Goal: Task Accomplishment & Management: Manage account settings

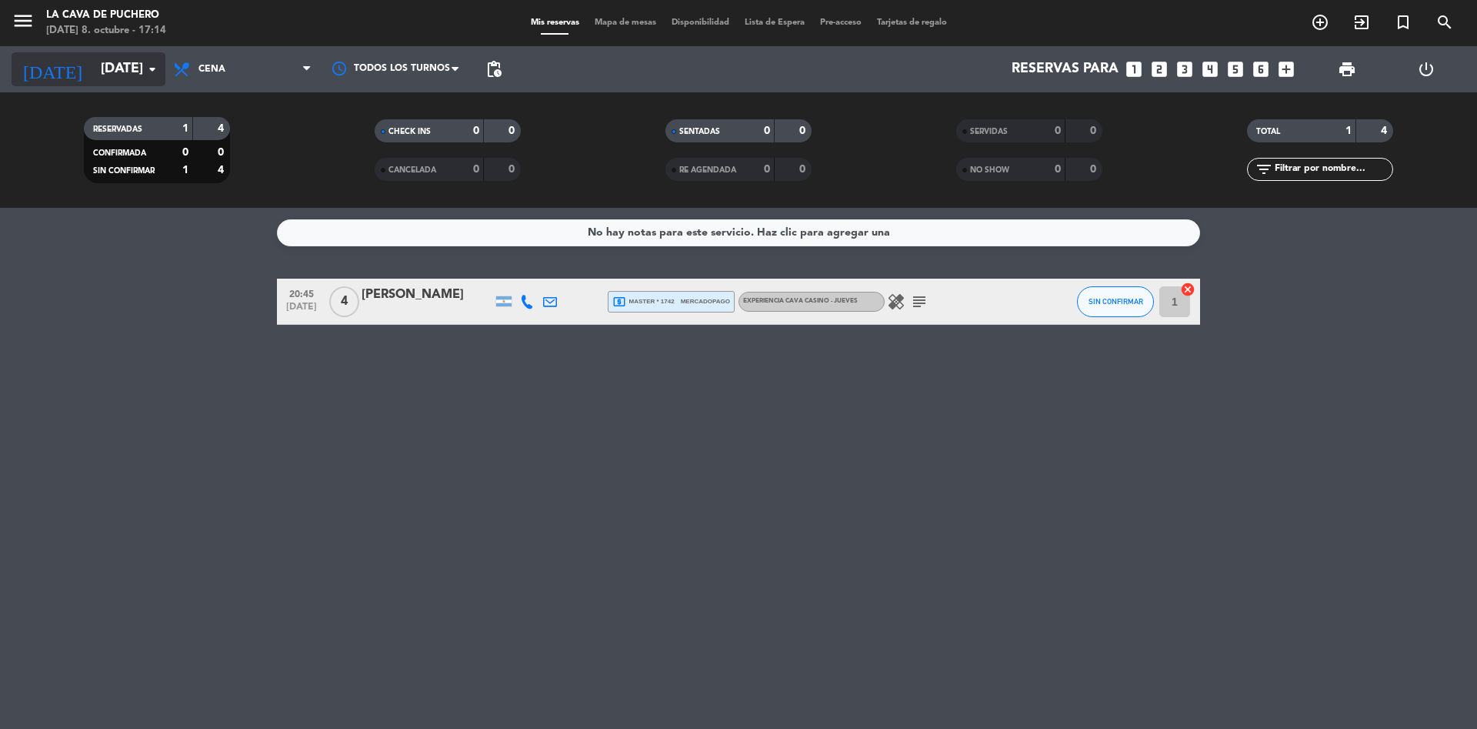
click at [116, 62] on input "[DATE]" at bounding box center [182, 69] width 179 height 31
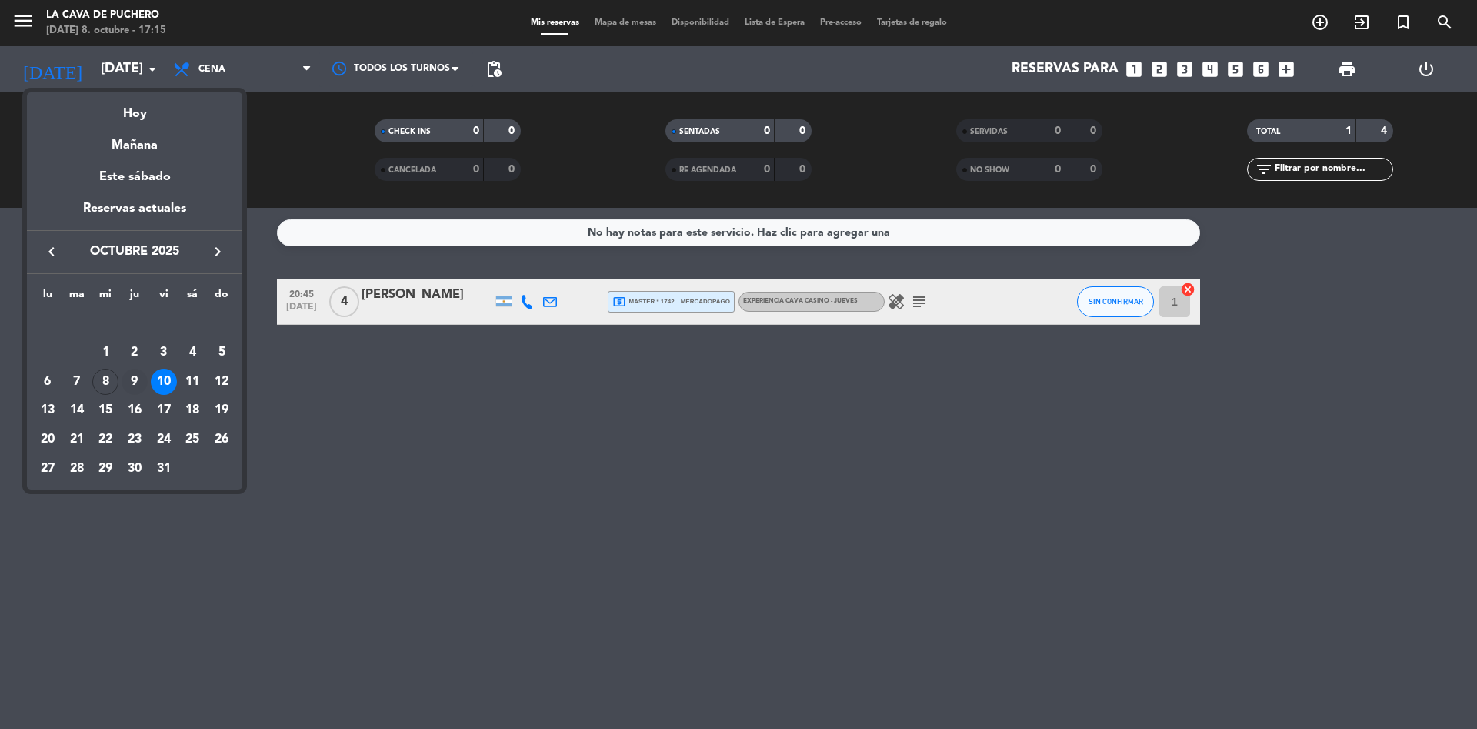
click at [129, 379] on div "9" at bounding box center [135, 382] width 26 height 26
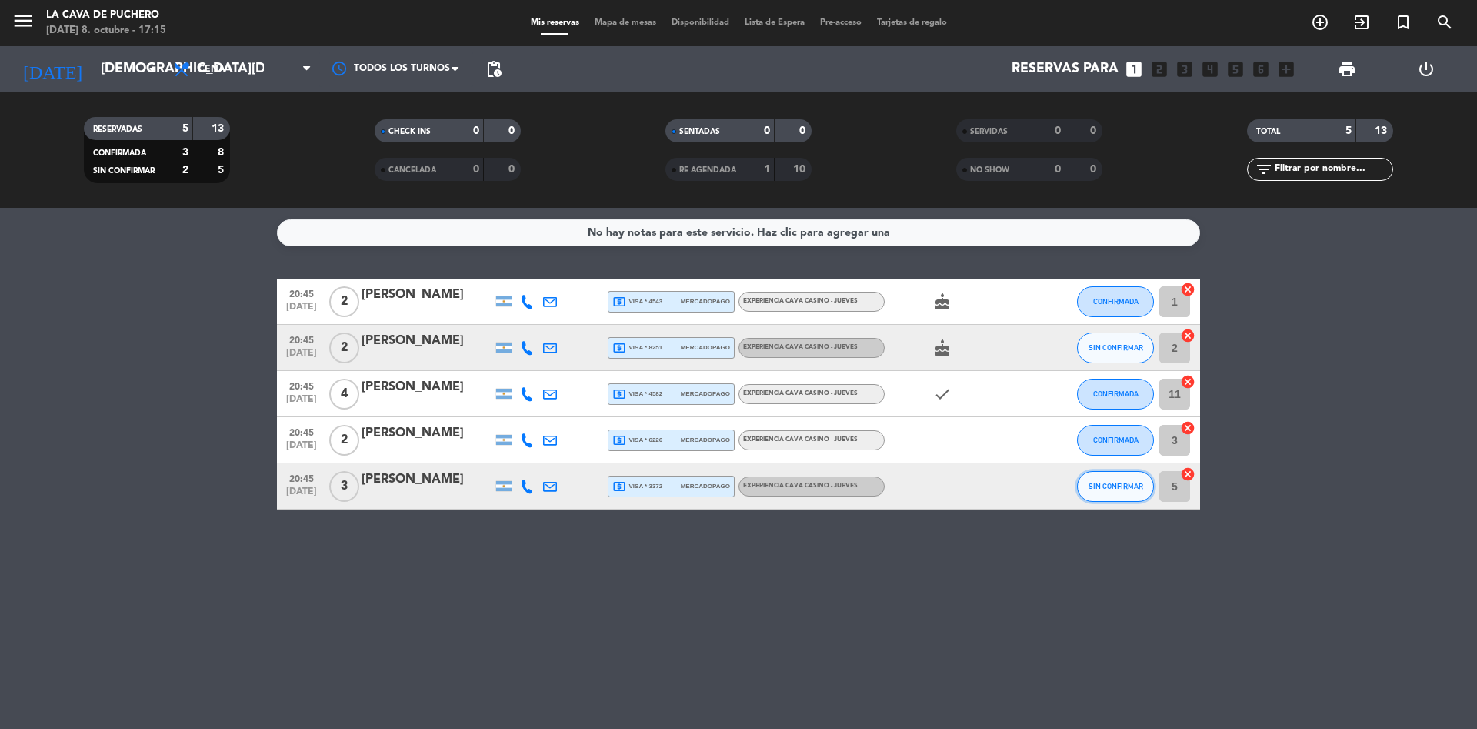
click at [1120, 485] on span "SIN CONFIRMAR" at bounding box center [1116, 486] width 55 height 8
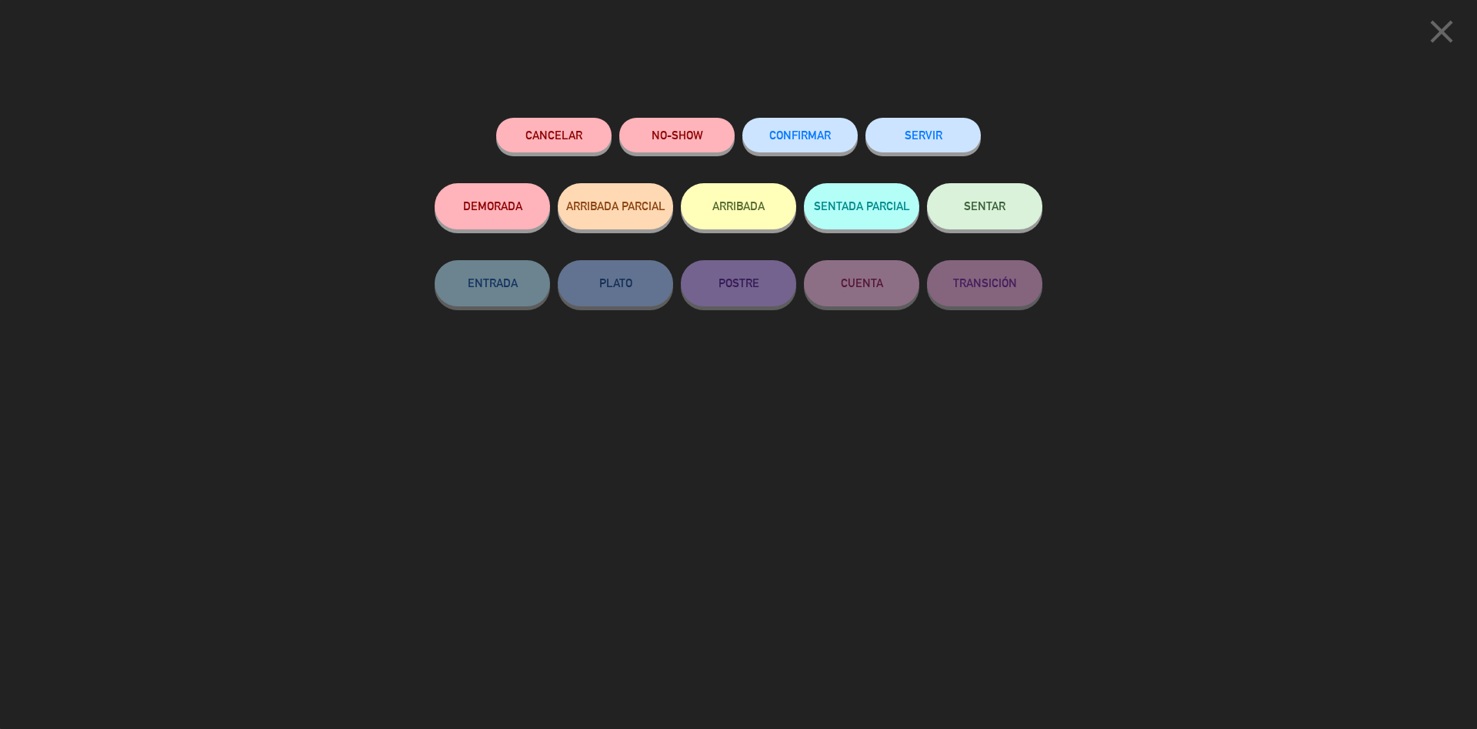
click at [816, 135] on span "CONFIRMAR" at bounding box center [800, 134] width 62 height 13
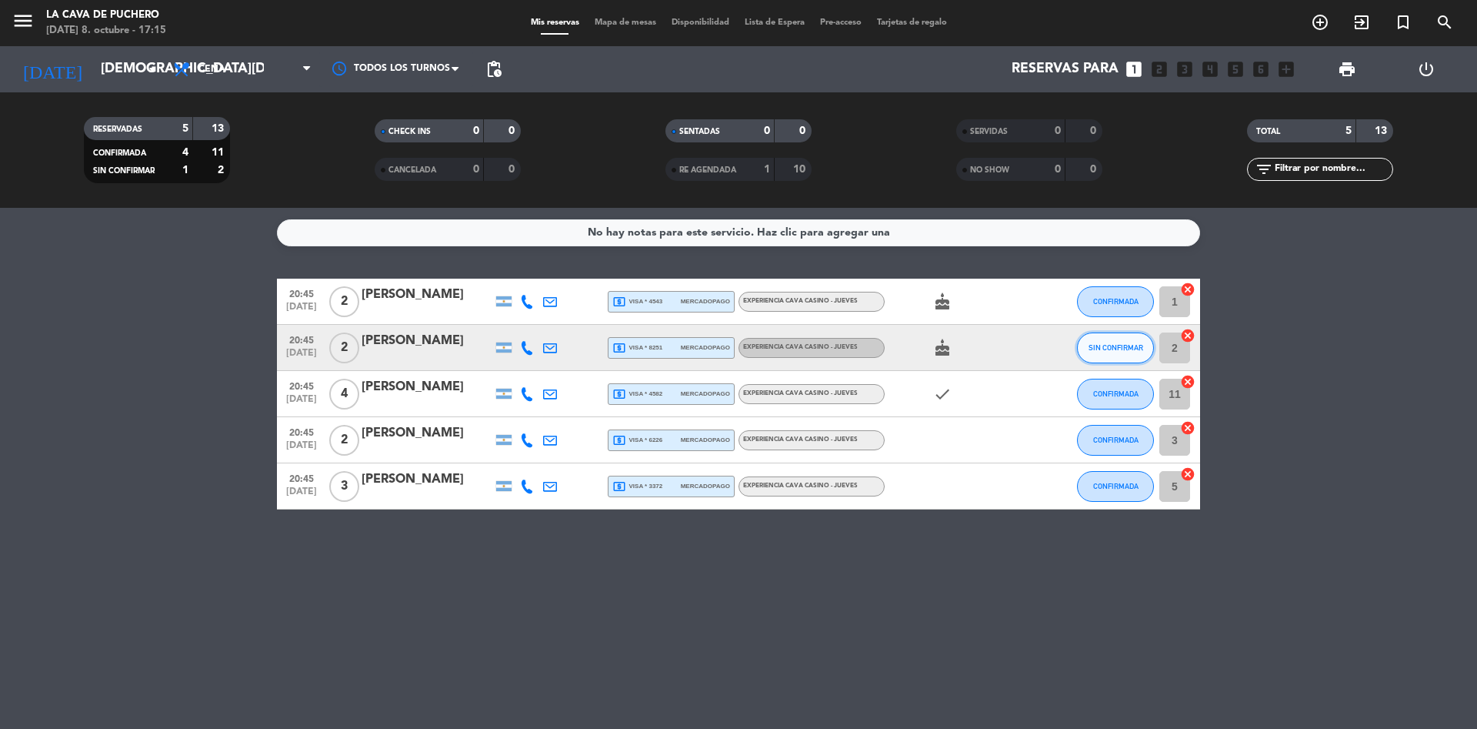
click at [1126, 342] on button "SIN CONFIRMAR" at bounding box center [1115, 347] width 77 height 31
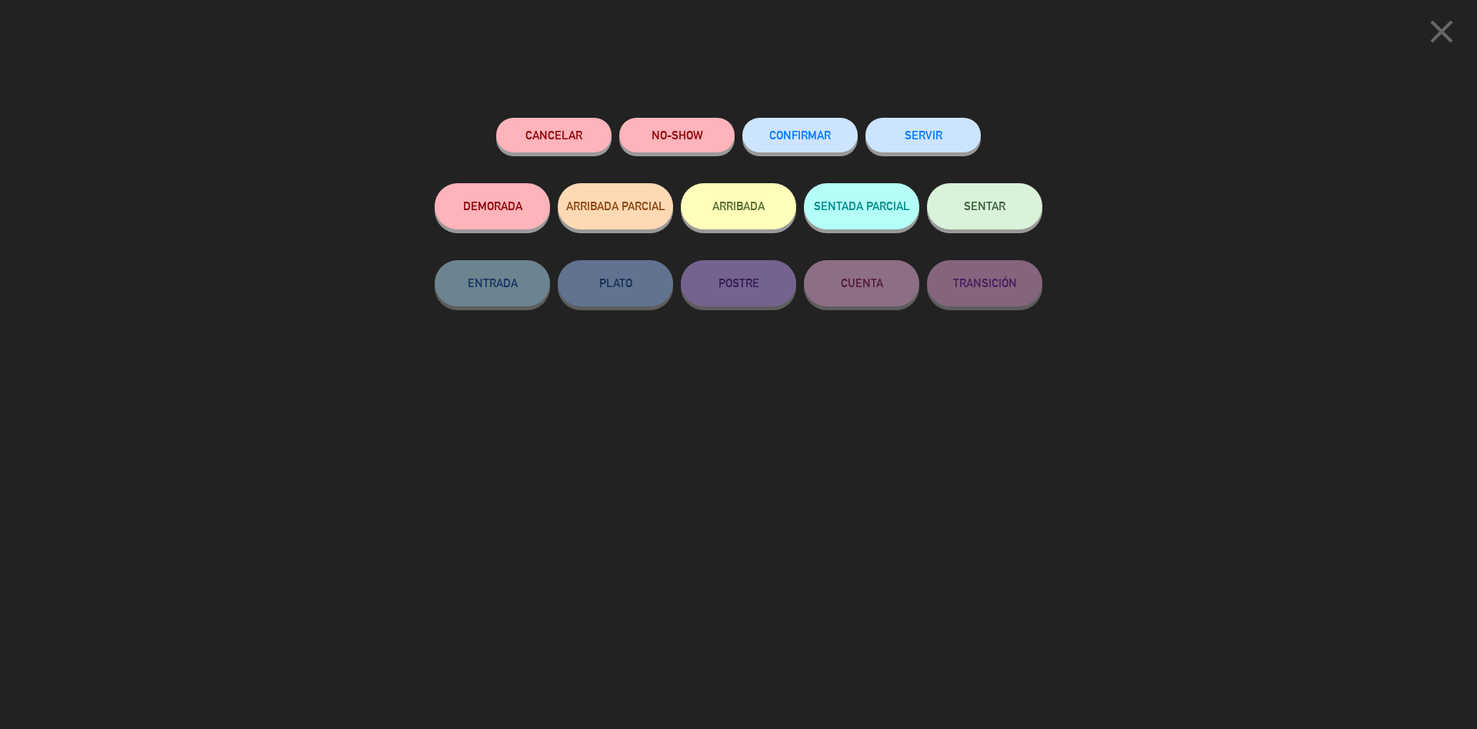
drag, startPoint x: 808, startPoint y: 127, endPoint x: 819, endPoint y: 145, distance: 21.8
click at [808, 128] on button "CONFIRMAR" at bounding box center [799, 135] width 115 height 35
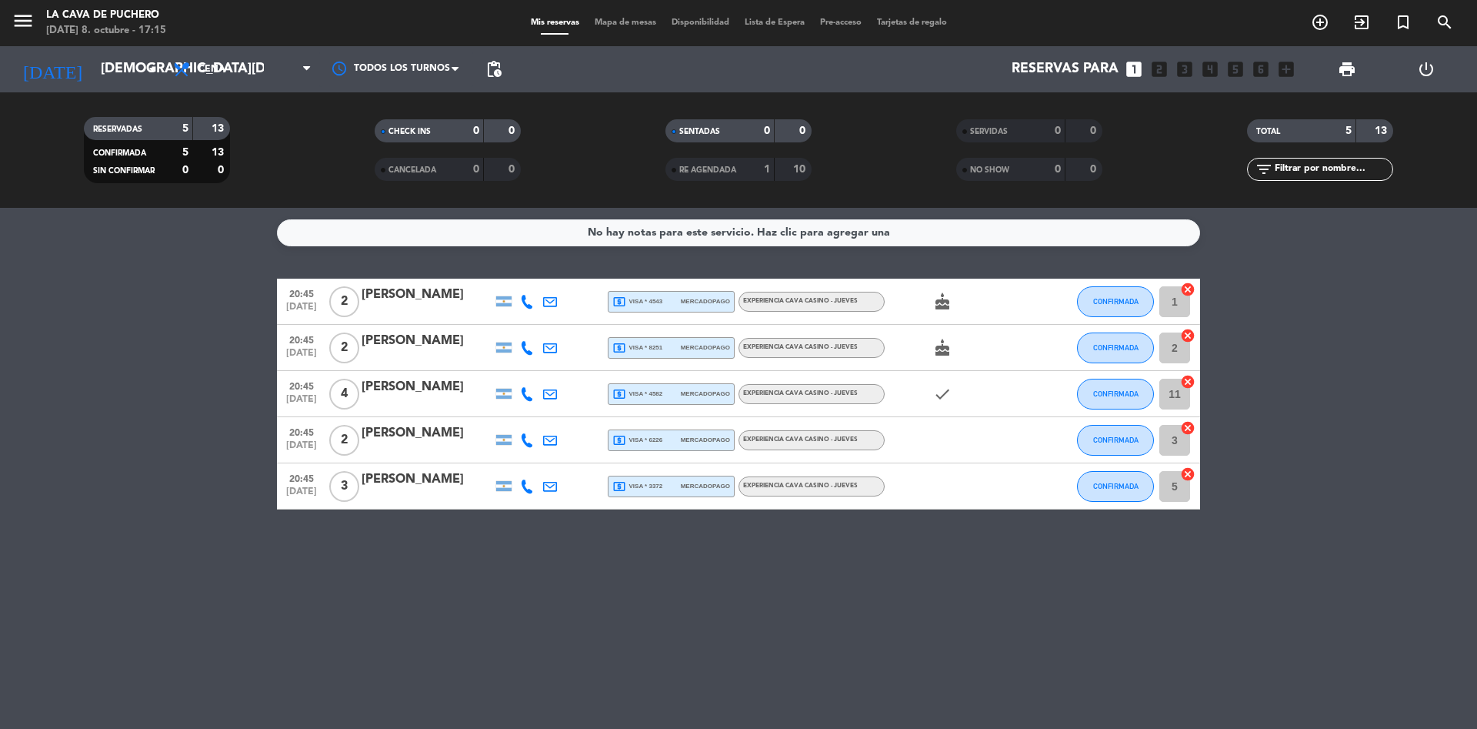
click at [527, 299] on icon at bounding box center [527, 302] width 14 height 14
click at [688, 259] on div "No hay notas para este servicio. Haz clic para agregar una 20:45 [DATE] 2 [PERS…" at bounding box center [738, 468] width 1477 height 521
click at [943, 392] on icon "check" at bounding box center [942, 394] width 18 height 18
click at [943, 300] on icon "cake" at bounding box center [942, 301] width 18 height 18
click at [945, 348] on icon "cake" at bounding box center [942, 348] width 18 height 18
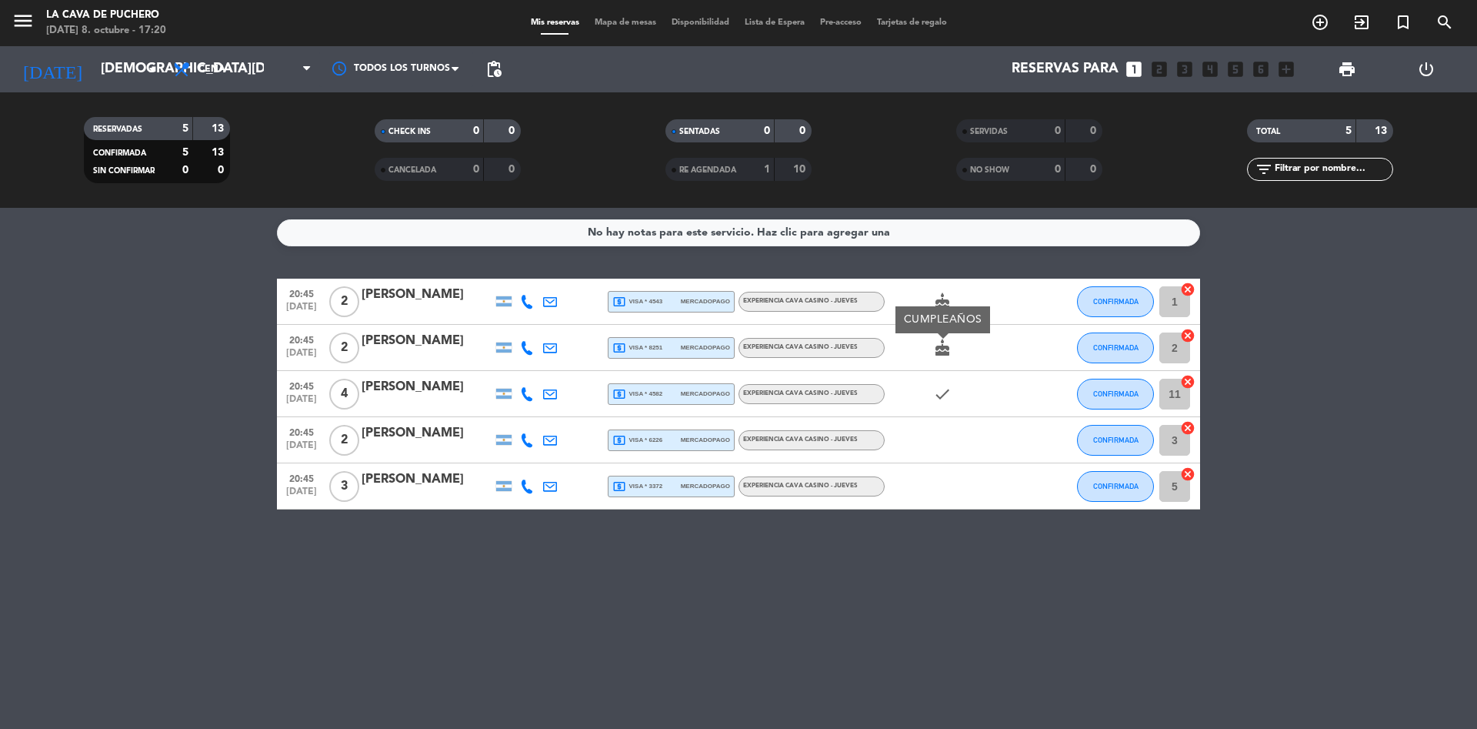
click at [922, 606] on div "No hay notas para este servicio. Haz clic para agregar una 20:45 [DATE] 2 [PERS…" at bounding box center [738, 468] width 1477 height 521
click at [137, 65] on input "[DEMOGRAPHIC_DATA][DATE]" at bounding box center [182, 69] width 179 height 31
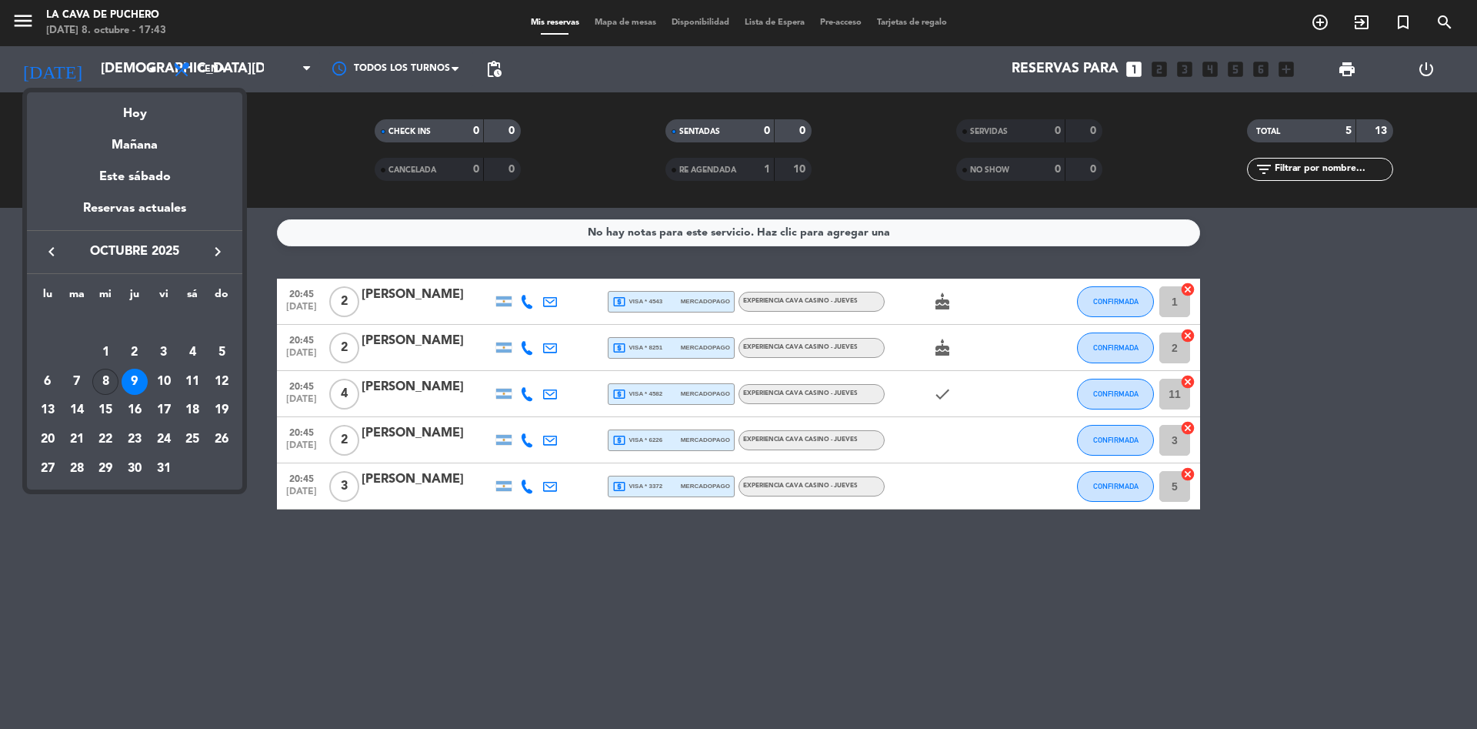
click at [104, 375] on div "8" at bounding box center [105, 382] width 26 height 26
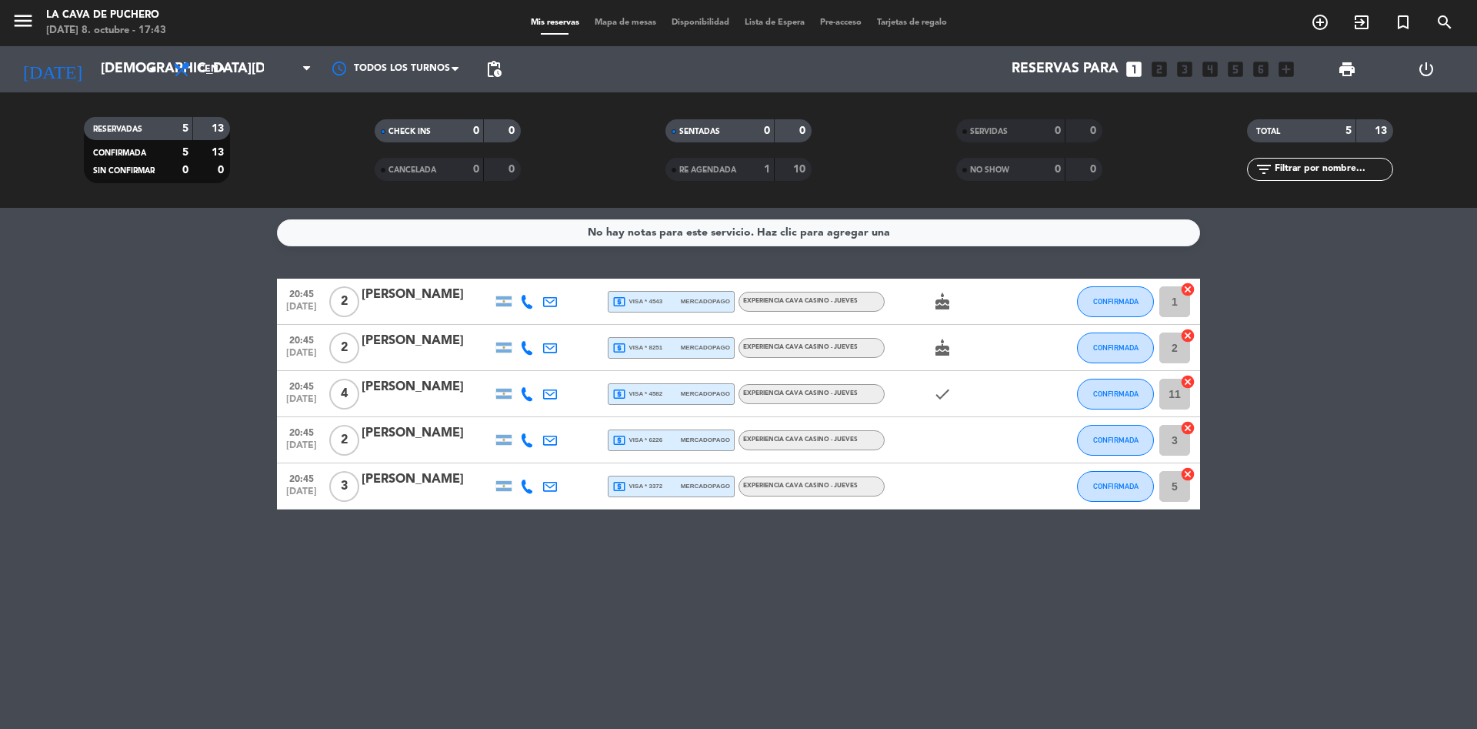
type input "[DATE]"
